Goal: Transaction & Acquisition: Purchase product/service

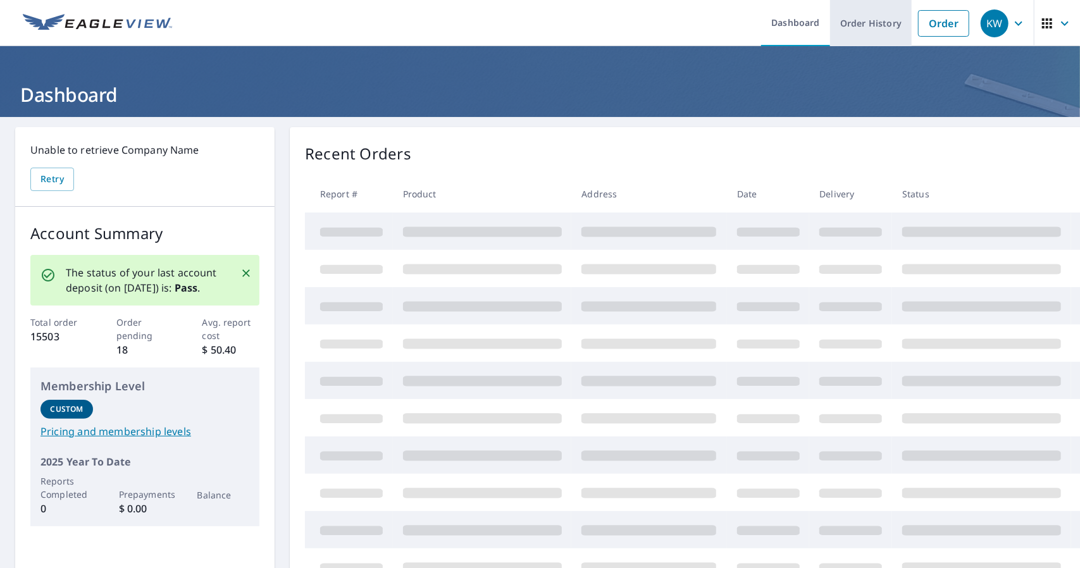
click at [854, 14] on link "Order History" at bounding box center [871, 23] width 82 height 46
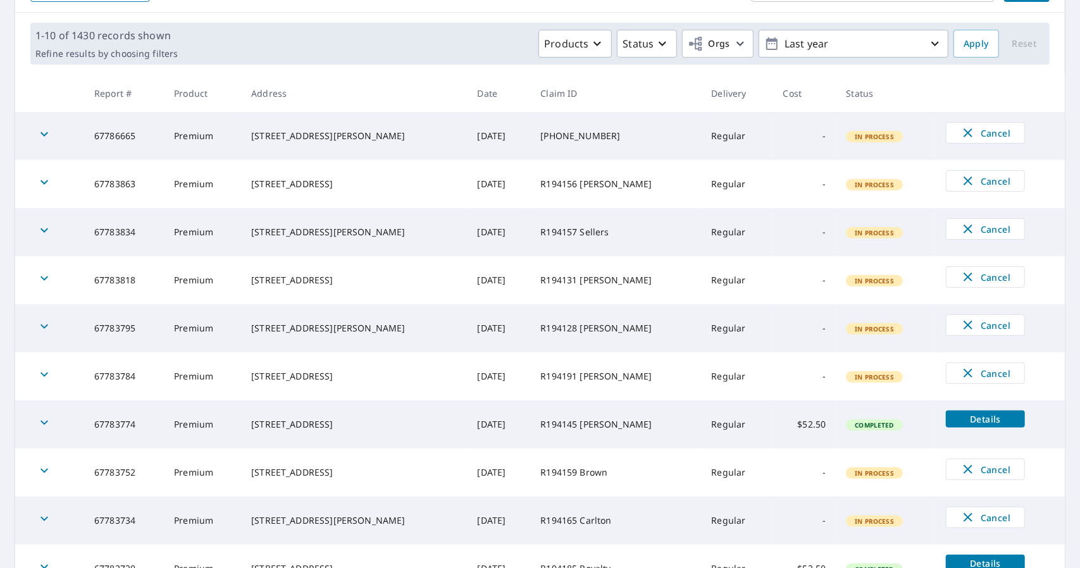
scroll to position [170, 0]
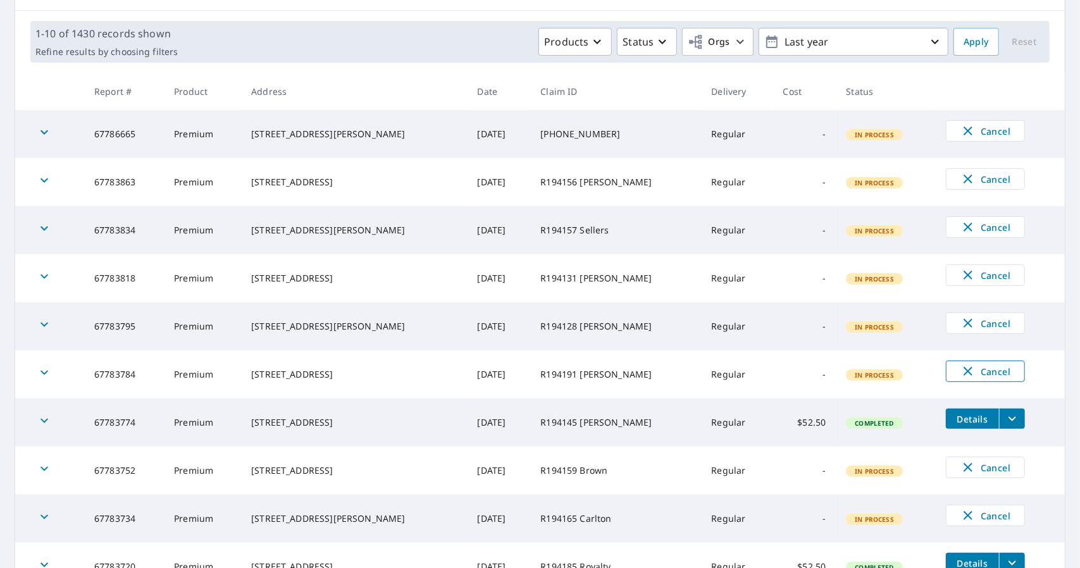
click at [982, 369] on span "Cancel" at bounding box center [985, 371] width 52 height 15
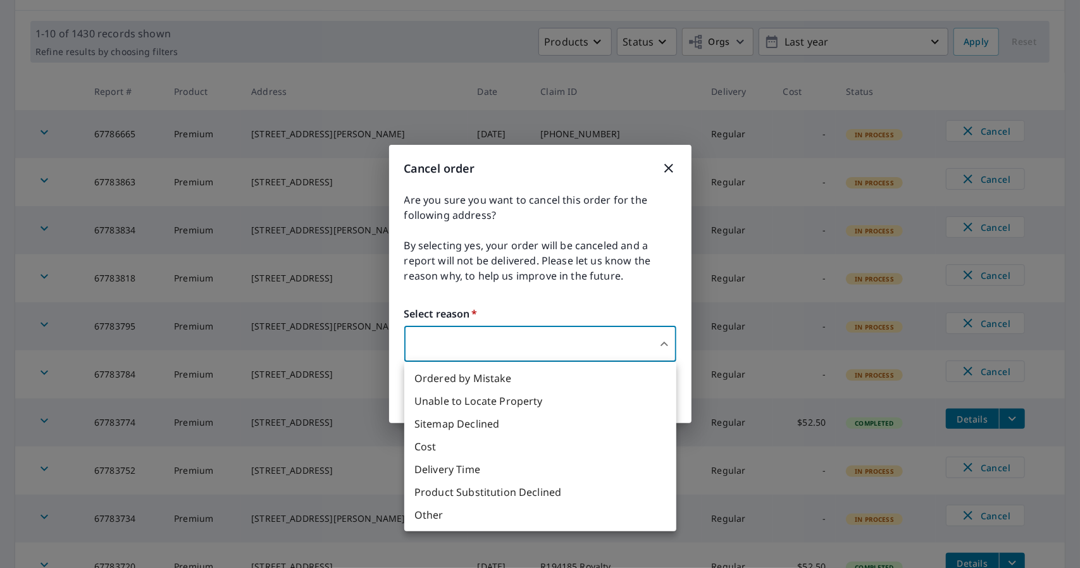
click at [568, 345] on body "KW KW Dashboard Order History Order KW Dashboard / Order History Order History …" at bounding box center [540, 284] width 1080 height 568
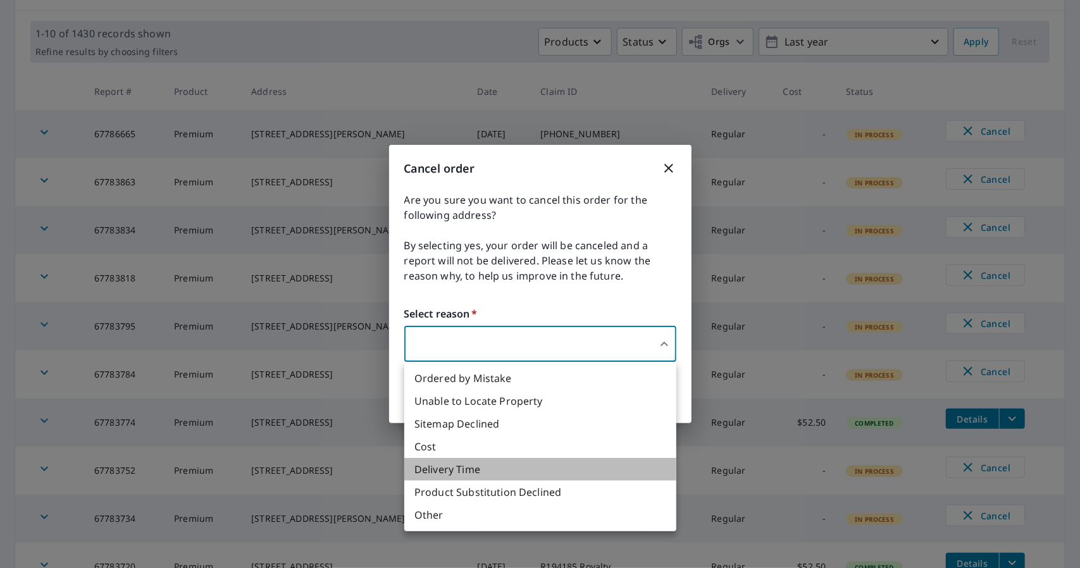
click at [472, 472] on li "Delivery Time" at bounding box center [540, 469] width 272 height 23
type input "34"
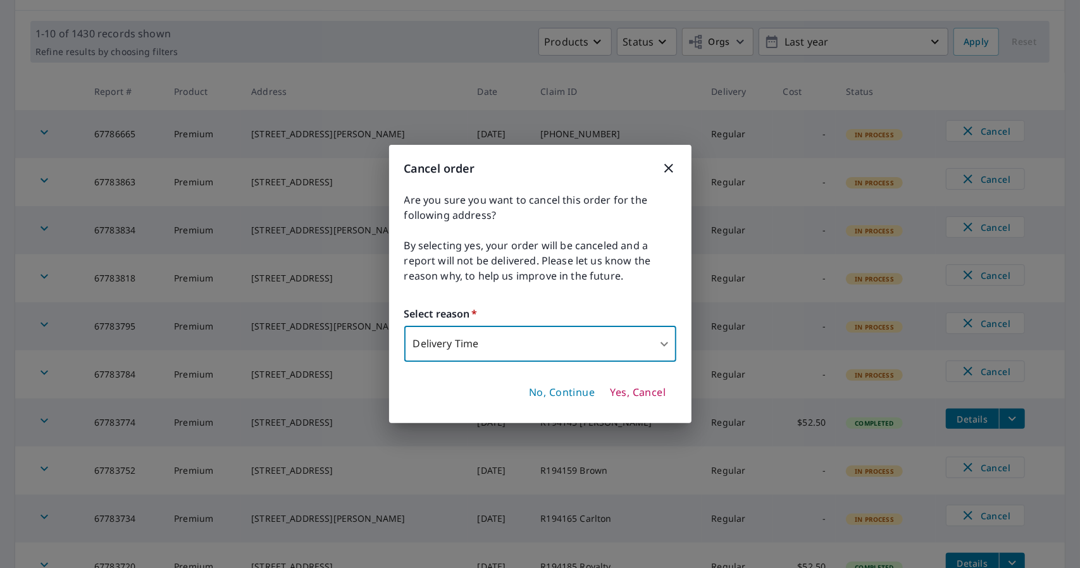
click at [635, 391] on span "Yes, Cancel" at bounding box center [638, 393] width 56 height 14
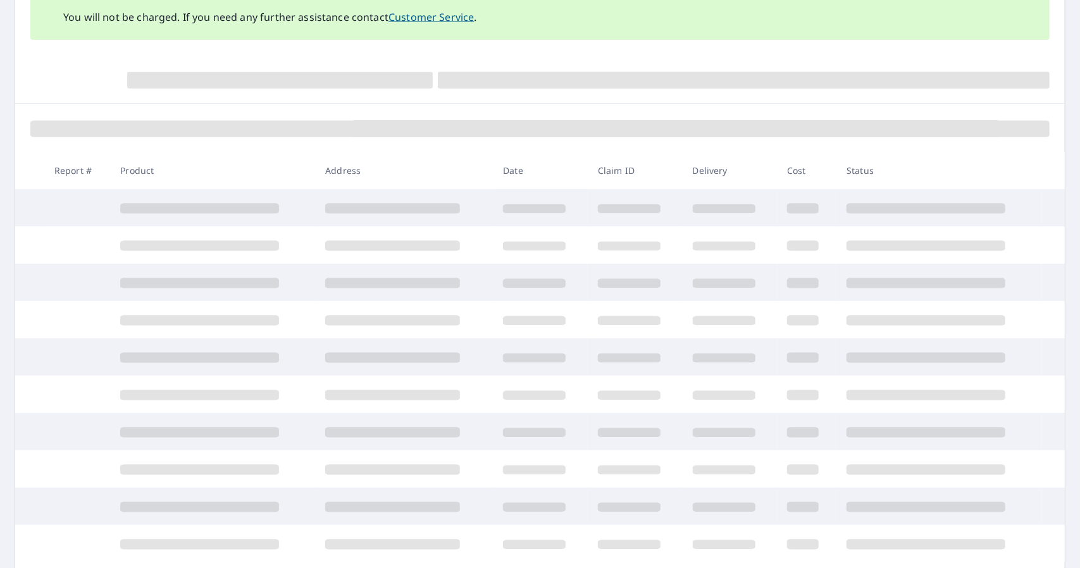
scroll to position [257, 0]
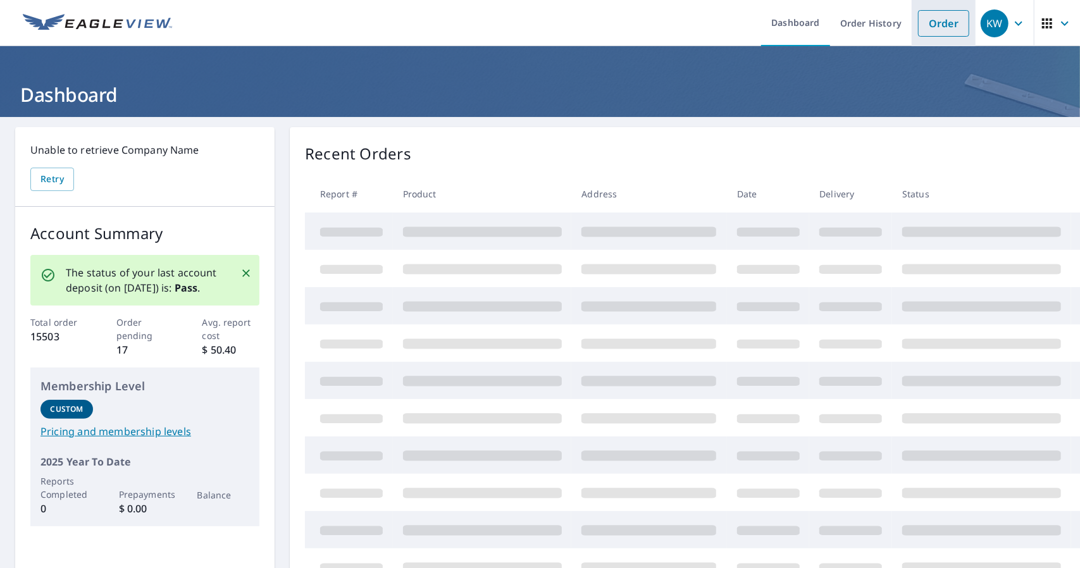
click at [945, 27] on link "Order" at bounding box center [943, 23] width 51 height 27
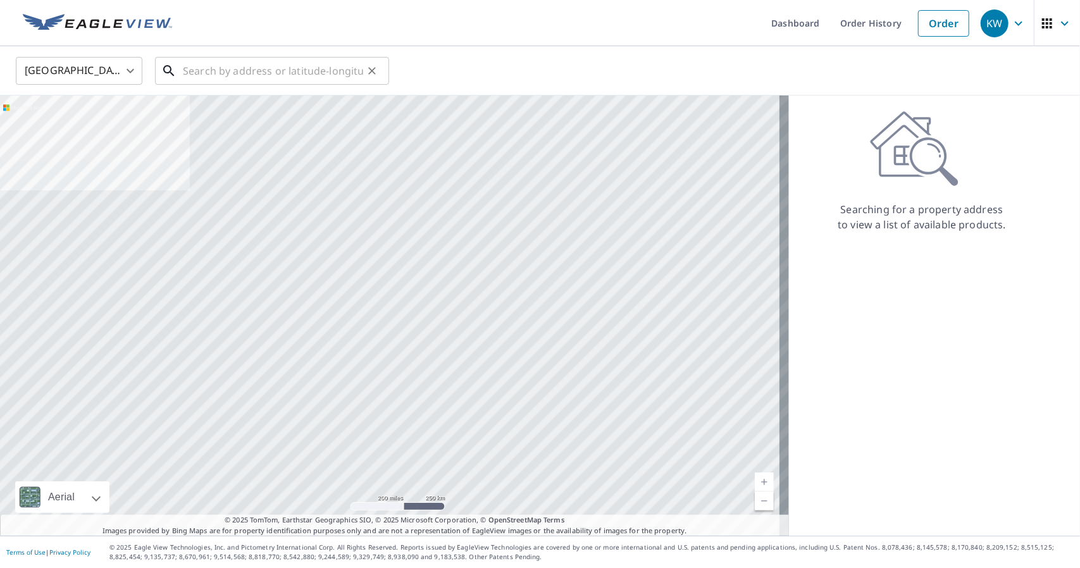
click at [199, 75] on input "text" at bounding box center [273, 70] width 180 height 35
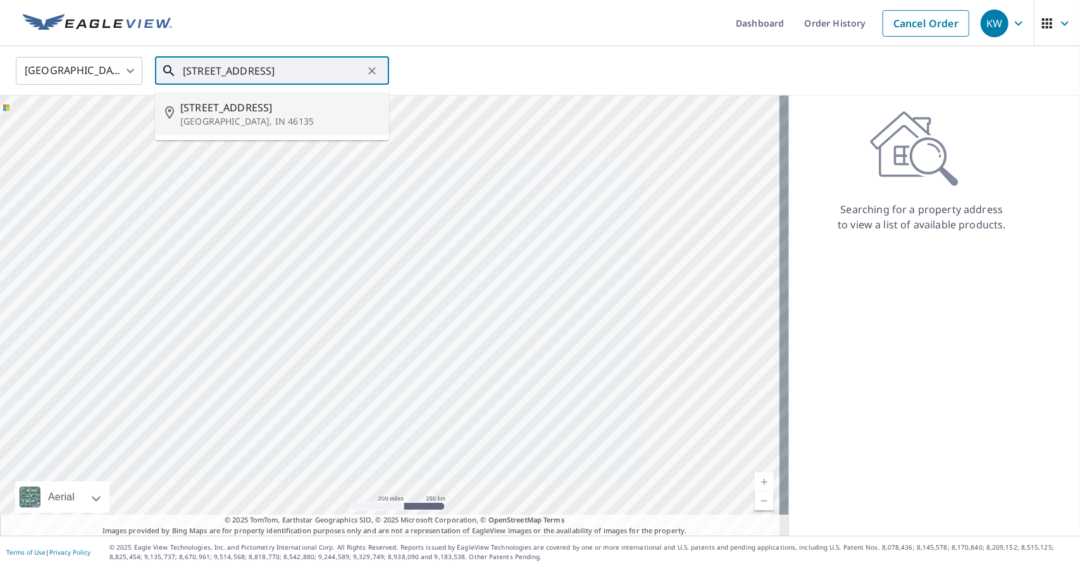
click at [200, 121] on p "Greencastle, IN 46135" at bounding box center [279, 121] width 199 height 13
type input "111 S Spring St Greencastle, IN 46135"
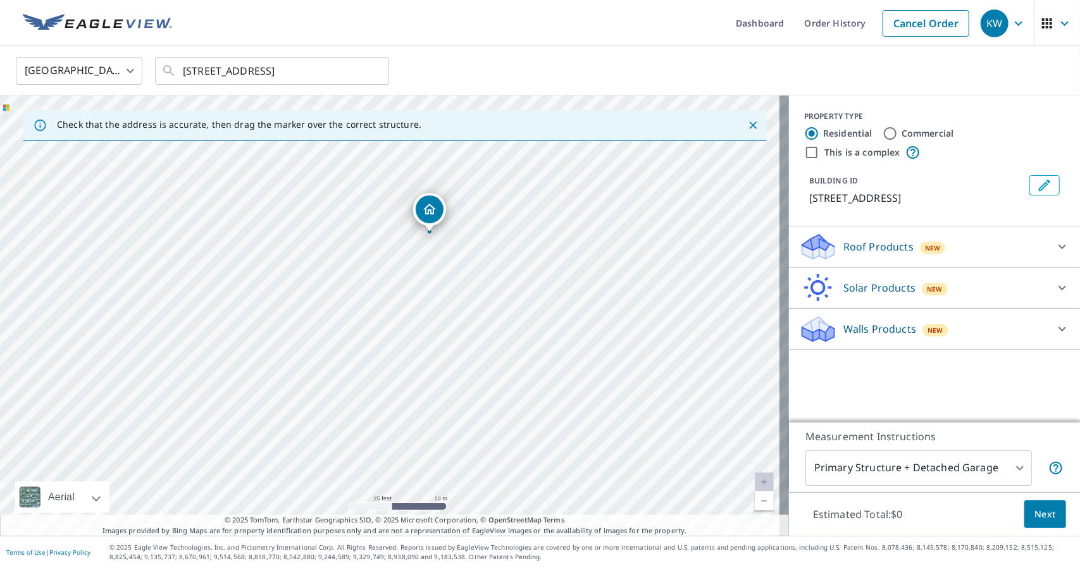
drag, startPoint x: 427, startPoint y: 448, endPoint x: 433, endPoint y: 311, distance: 138.0
click at [433, 311] on div "111 S Spring St Greencastle, IN 46135" at bounding box center [394, 315] width 789 height 440
click at [913, 255] on div "Roof Products New" at bounding box center [923, 247] width 248 height 30
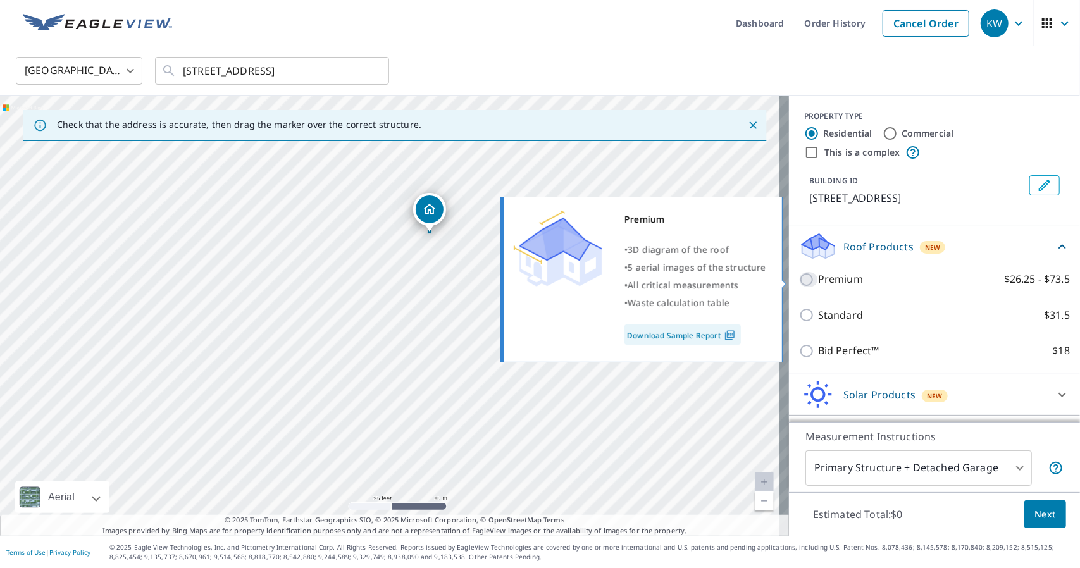
click at [799, 281] on input "Premium $26.25 - $73.5" at bounding box center [808, 279] width 19 height 15
checkbox input "true"
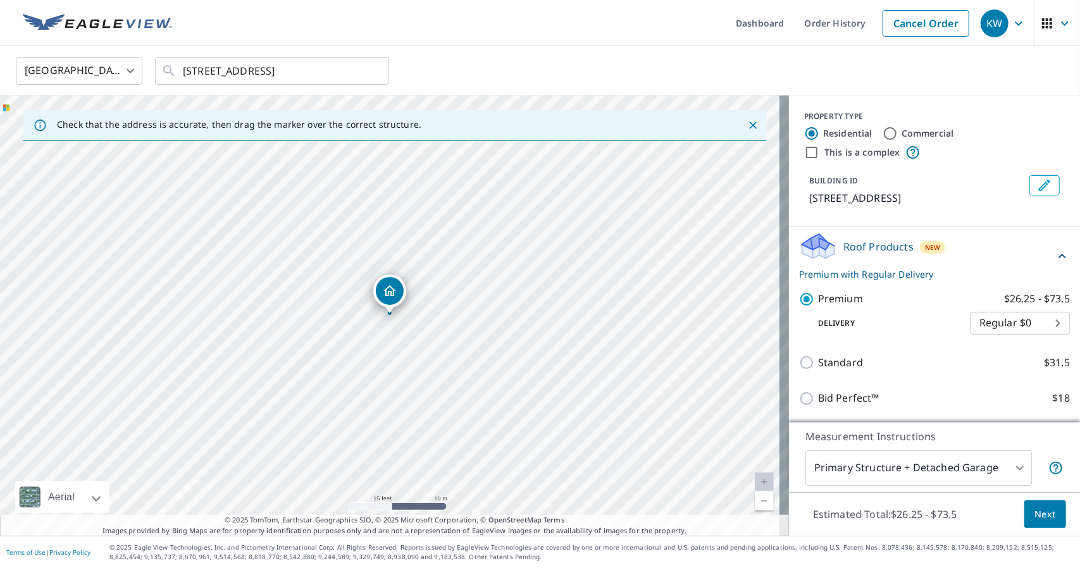
click at [882, 135] on input "Commercial" at bounding box center [889, 133] width 15 height 15
radio input "true"
type input "4"
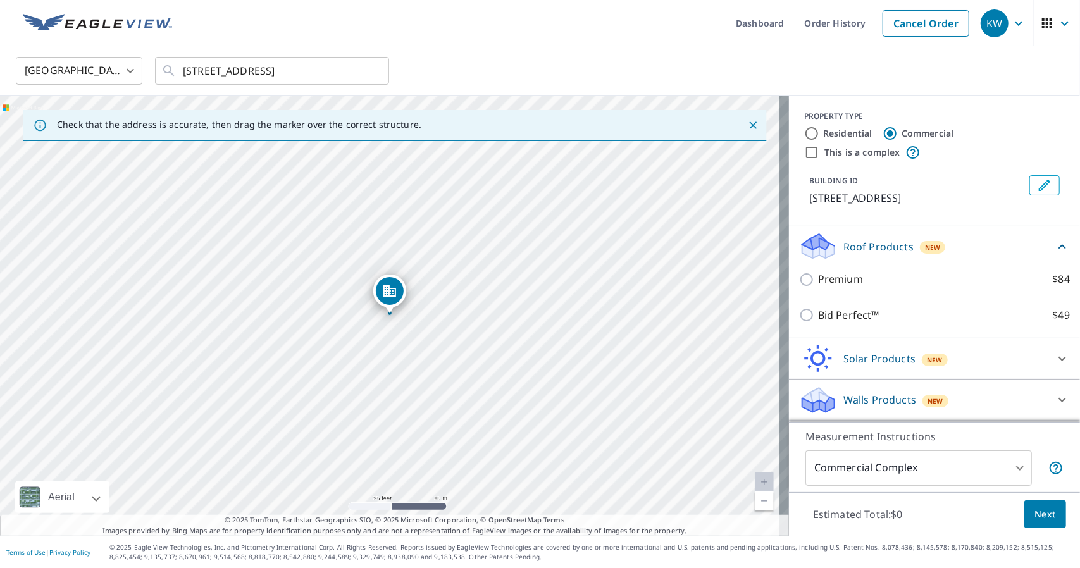
click at [828, 287] on div "Premium $84" at bounding box center [934, 279] width 271 height 36
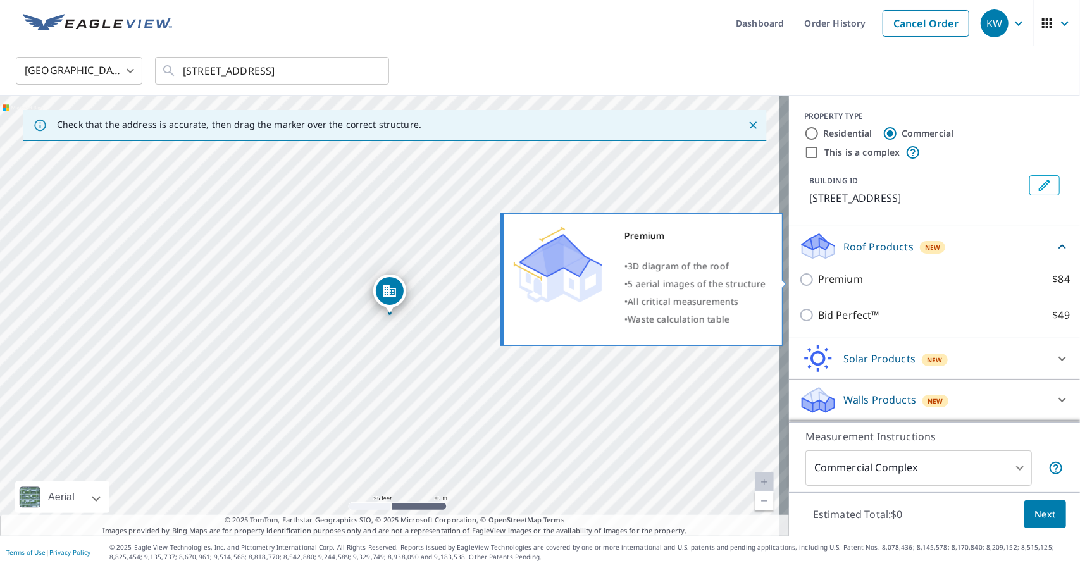
click at [828, 281] on p "Premium" at bounding box center [840, 279] width 45 height 16
click at [818, 281] on input "Premium $84" at bounding box center [808, 279] width 19 height 15
checkbox input "true"
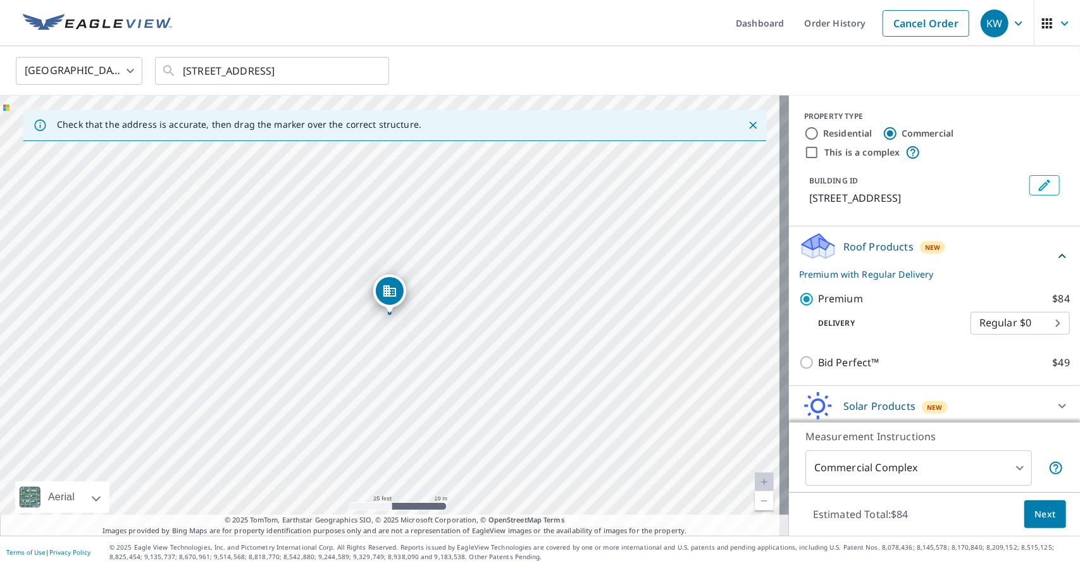
click at [894, 475] on body "KW KW Dashboard Order History Cancel Order KW United States US ​ 111 S Spring S…" at bounding box center [540, 284] width 1080 height 568
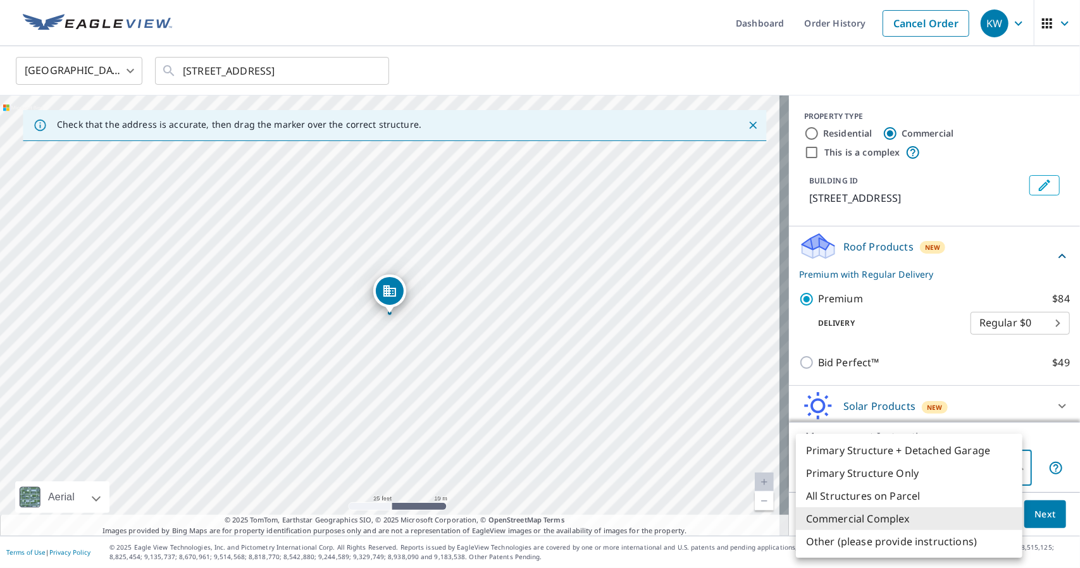
click at [870, 472] on li "Primary Structure Only" at bounding box center [909, 473] width 226 height 23
type input "2"
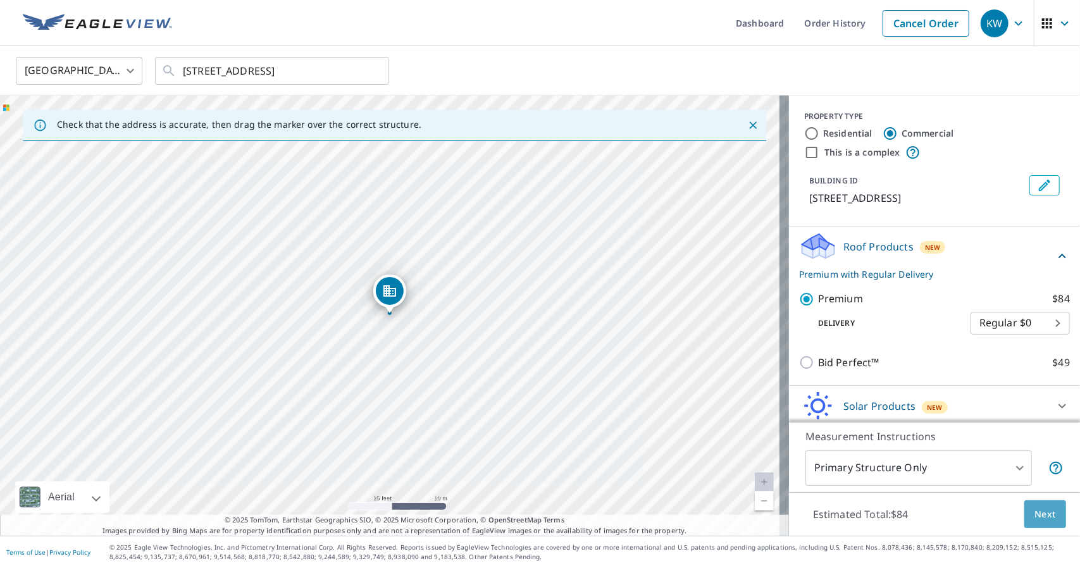
click at [1034, 515] on span "Next" at bounding box center [1045, 515] width 22 height 16
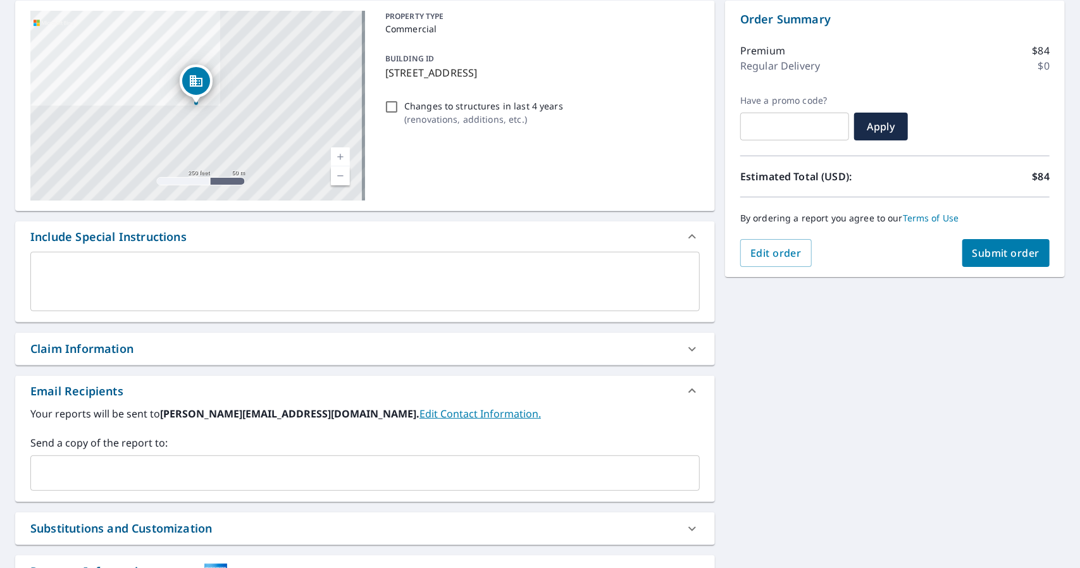
scroll to position [190, 0]
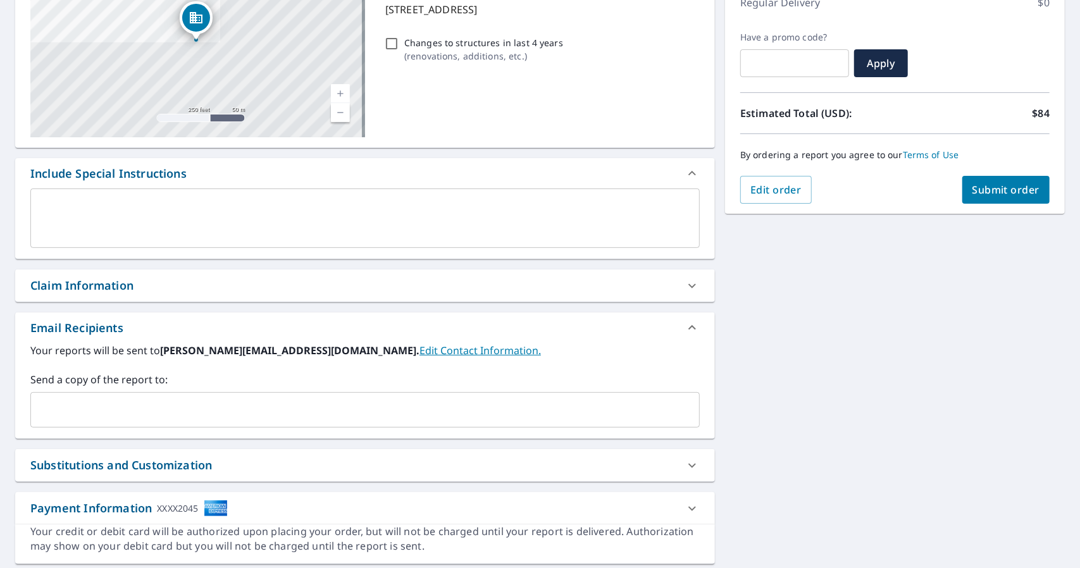
click at [133, 289] on div "Claim Information" at bounding box center [81, 285] width 103 height 17
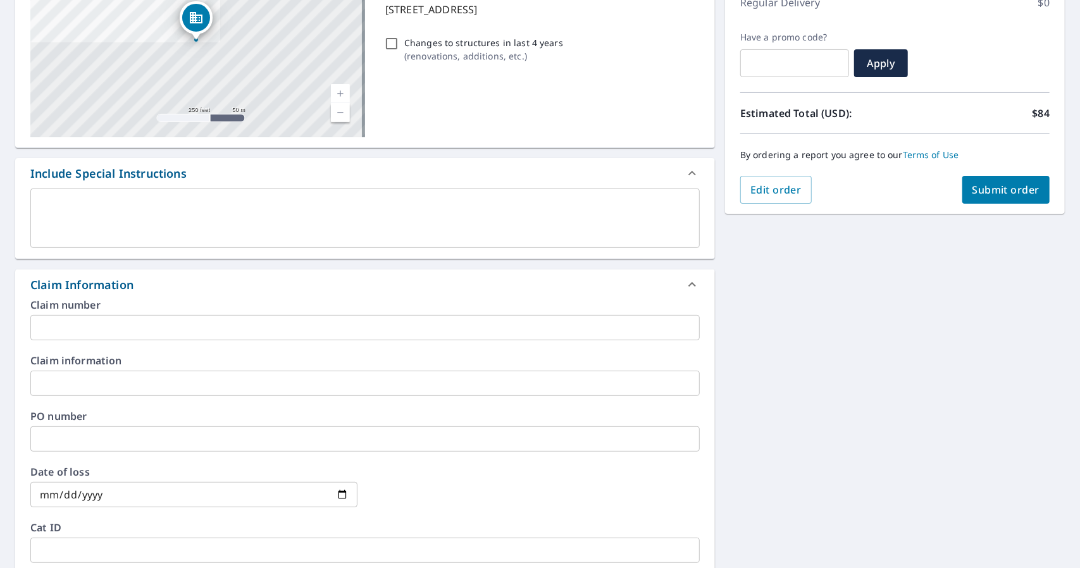
click at [113, 323] on input "text" at bounding box center [364, 327] width 669 height 25
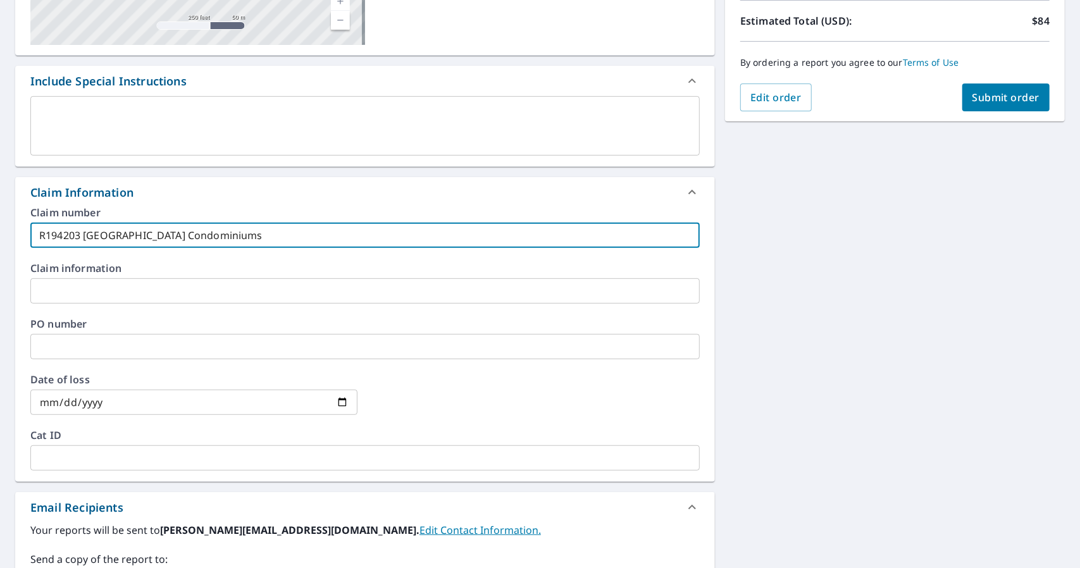
scroll to position [379, 0]
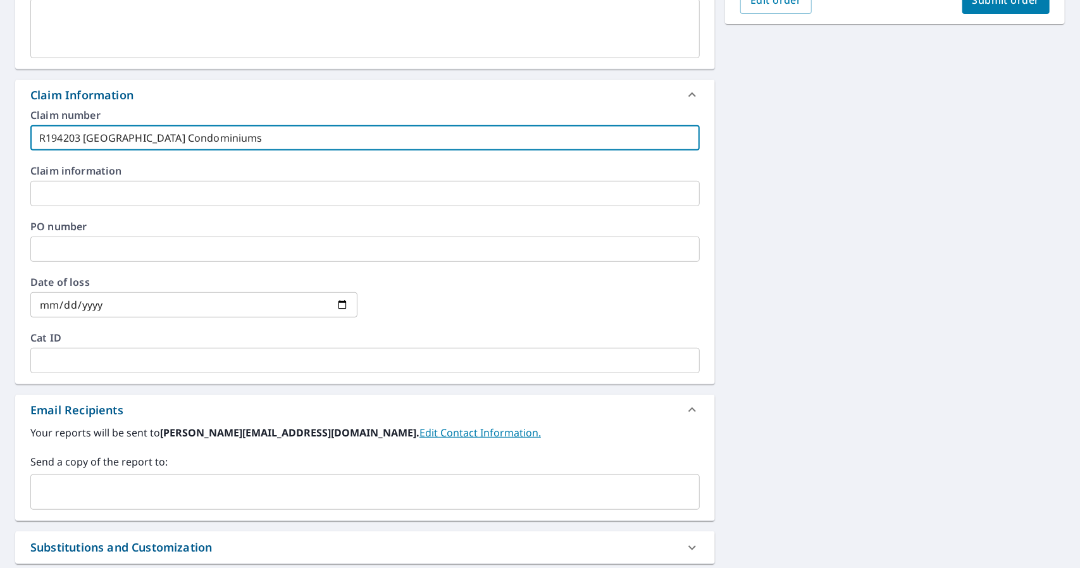
type input "R194203 Spring Tree Square Condominiums"
click at [94, 514] on div "Your reports will be sent to kristin_wallen@reliableadjusting.com. Edit Contact…" at bounding box center [364, 472] width 699 height 95
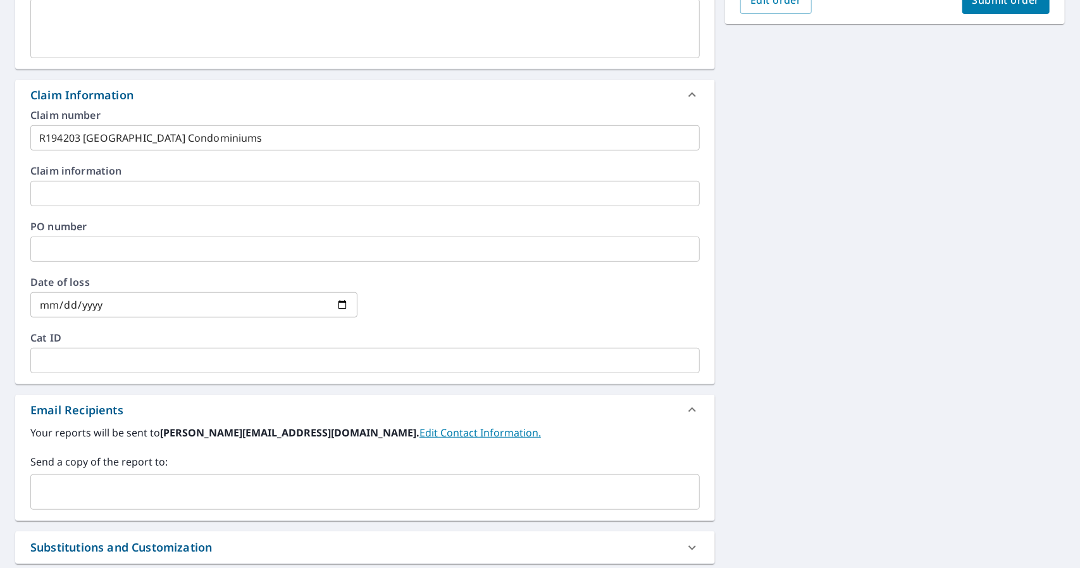
click at [92, 495] on input "text" at bounding box center [355, 492] width 639 height 24
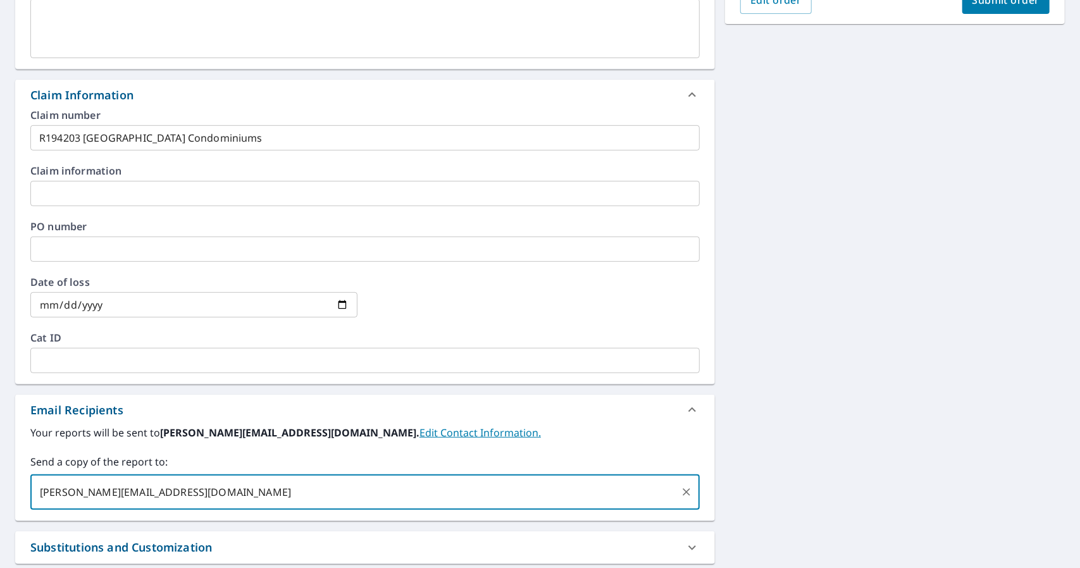
type input "michael_wallen@reliableadjusting.com"
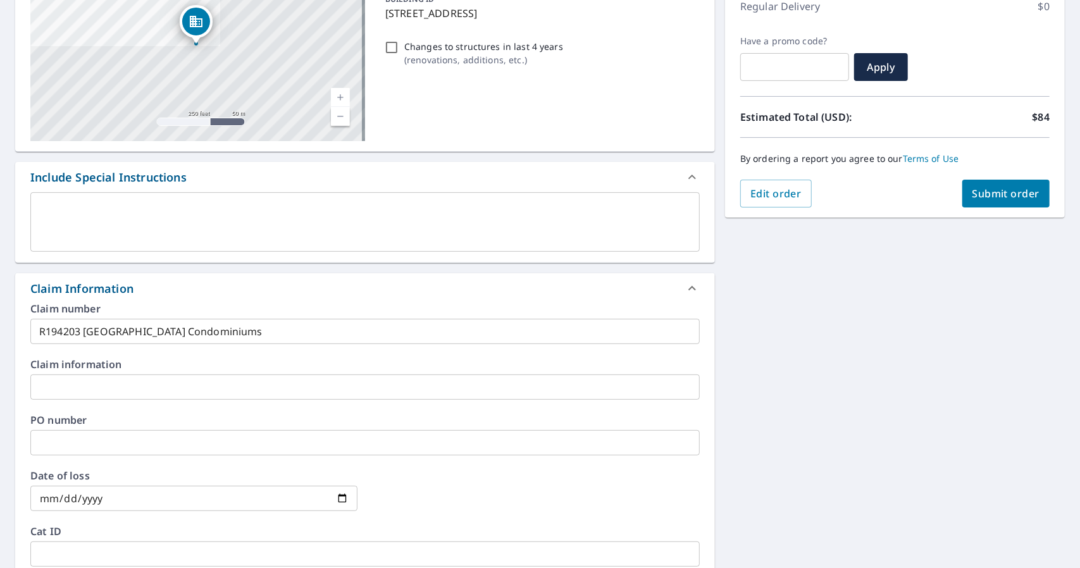
scroll to position [63, 0]
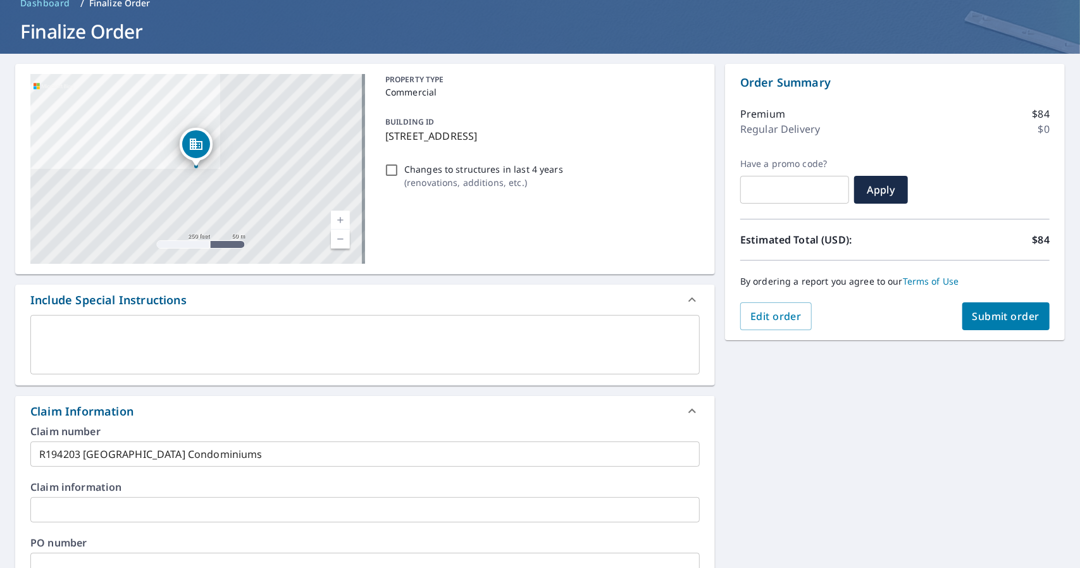
click at [1014, 317] on span "Submit order" at bounding box center [1006, 316] width 68 height 14
